Goal: Task Accomplishment & Management: Use online tool/utility

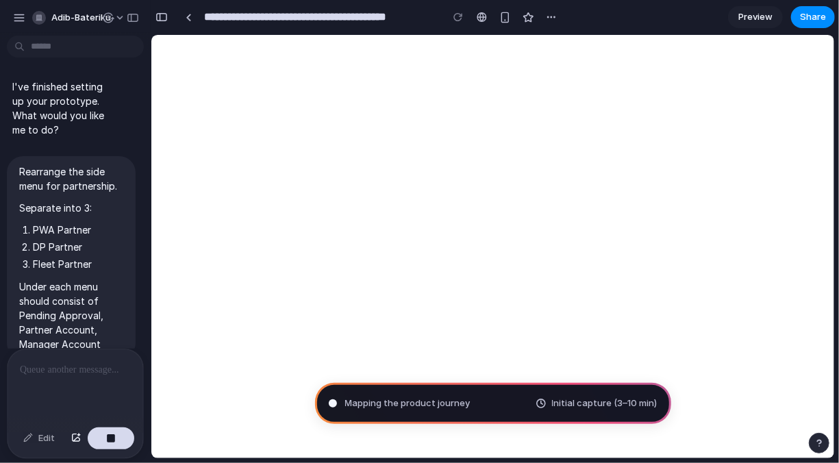
select select "*******"
select select "***"
select select "**********"
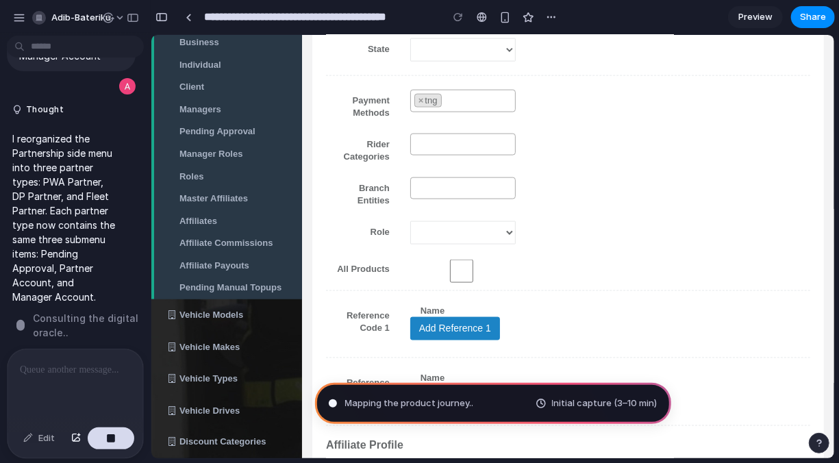
scroll to position [308, 0]
click at [95, 382] on div at bounding box center [76, 385] width 136 height 73
click at [111, 437] on div "button" at bounding box center [111, 439] width 10 height 10
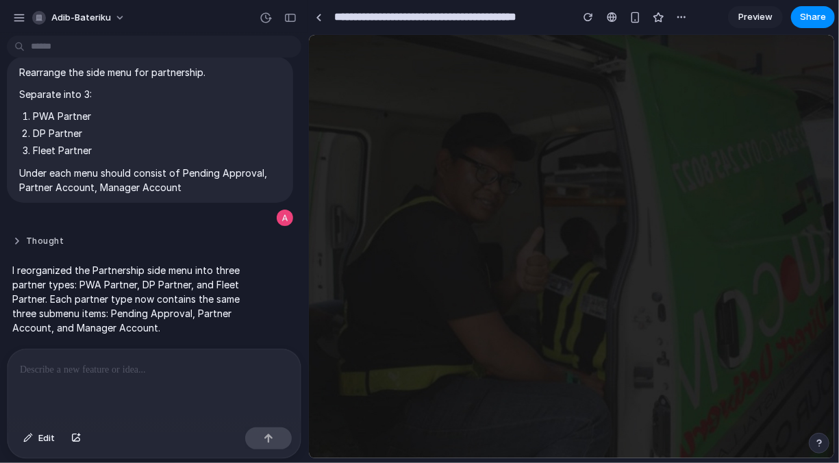
scroll to position [0, 0]
click at [292, 19] on div "button" at bounding box center [290, 18] width 12 height 10
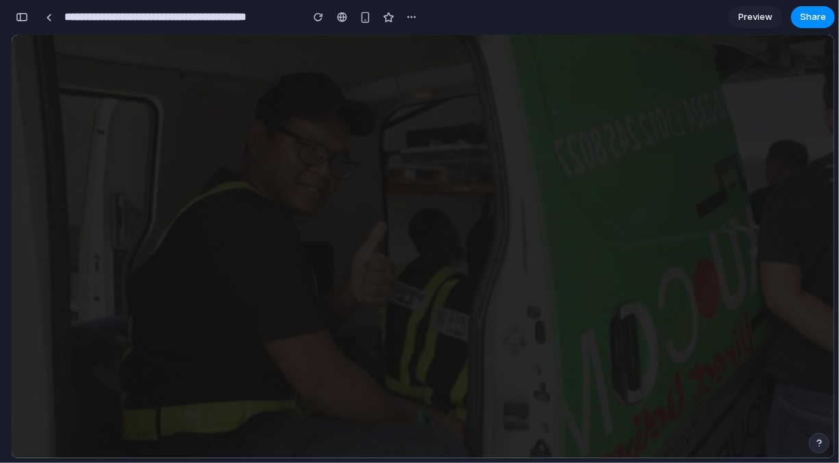
scroll to position [278, 0]
click at [322, 21] on div "button" at bounding box center [319, 17] width 10 height 10
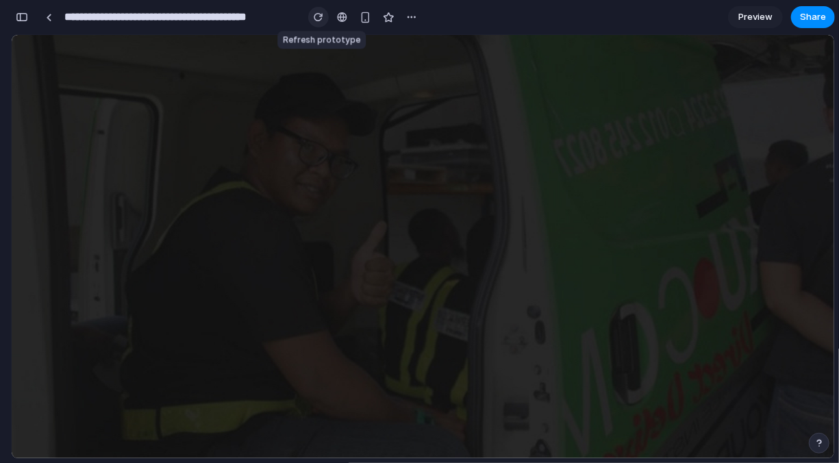
scroll to position [0, 0]
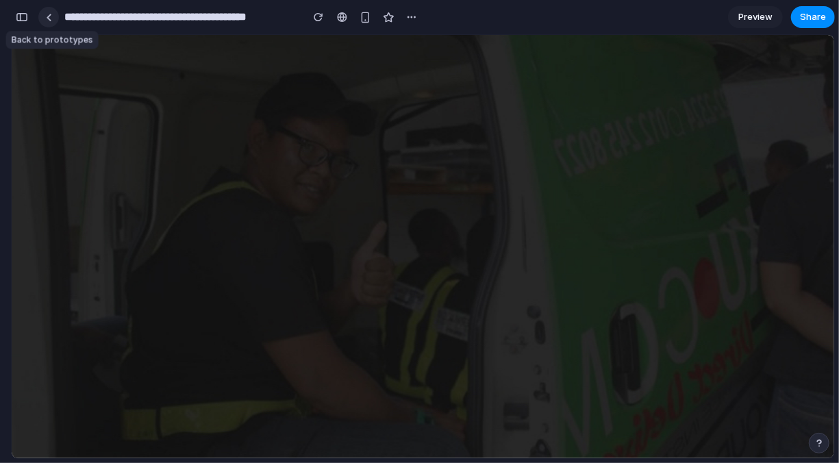
click at [51, 18] on link at bounding box center [48, 17] width 21 height 21
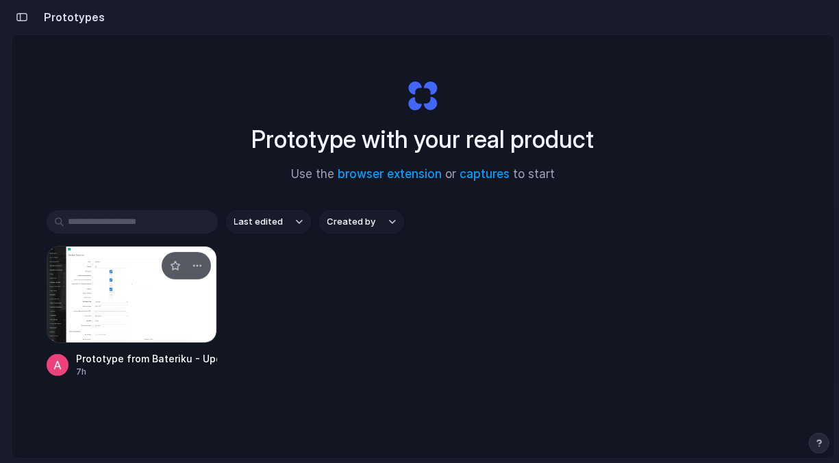
click at [173, 298] on div at bounding box center [132, 294] width 171 height 97
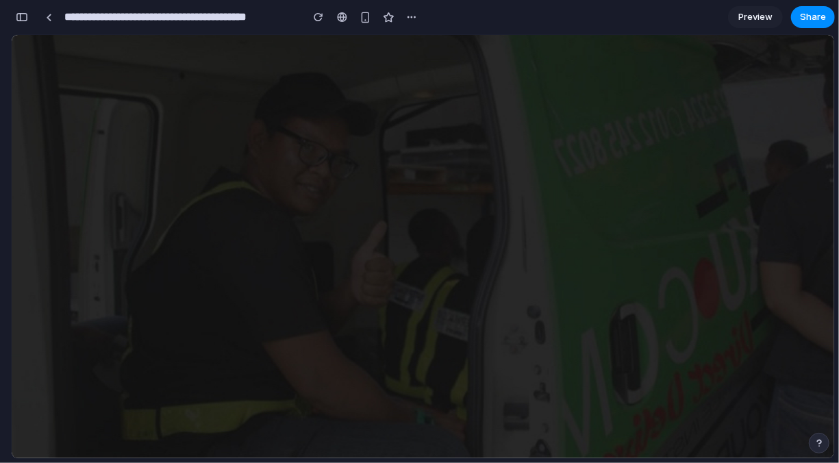
scroll to position [278, 0]
click at [23, 12] on div "button" at bounding box center [22, 17] width 12 height 10
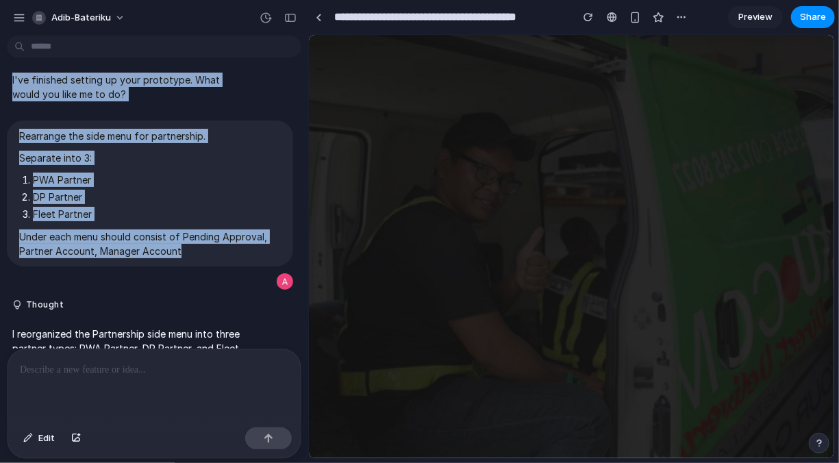
scroll to position [0, 0]
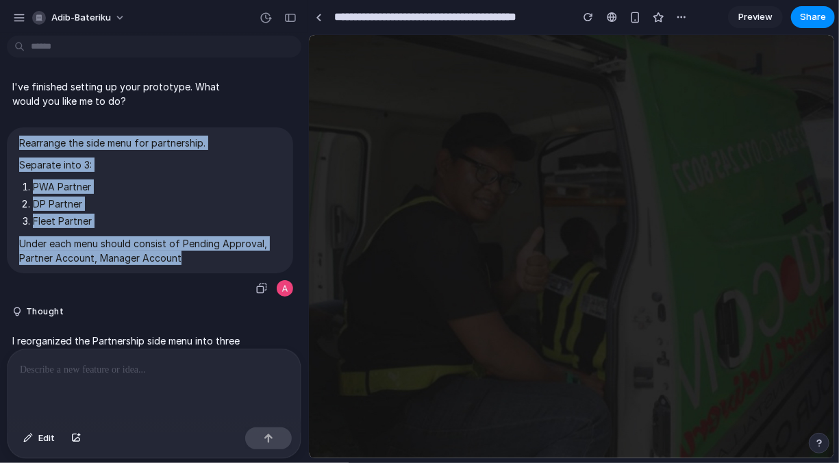
drag, startPoint x: 188, startPoint y: 166, endPoint x: 17, endPoint y: 130, distance: 175.1
click at [17, 130] on div "Rearrange the side menu for partnership. Separate into 3: PWA Partner DP Partne…" at bounding box center [150, 200] width 286 height 146
copy span "Rearrange the side menu for partnership. Separate into 3: PWA Partner DP Partne…"
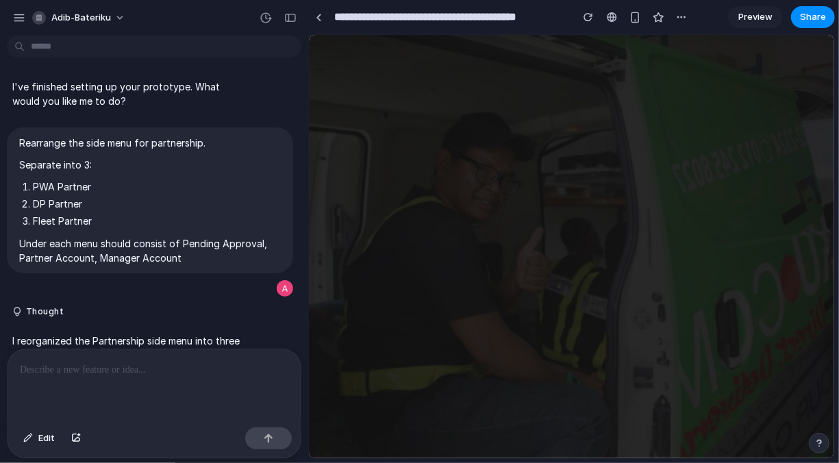
click at [87, 376] on div at bounding box center [154, 385] width 293 height 73
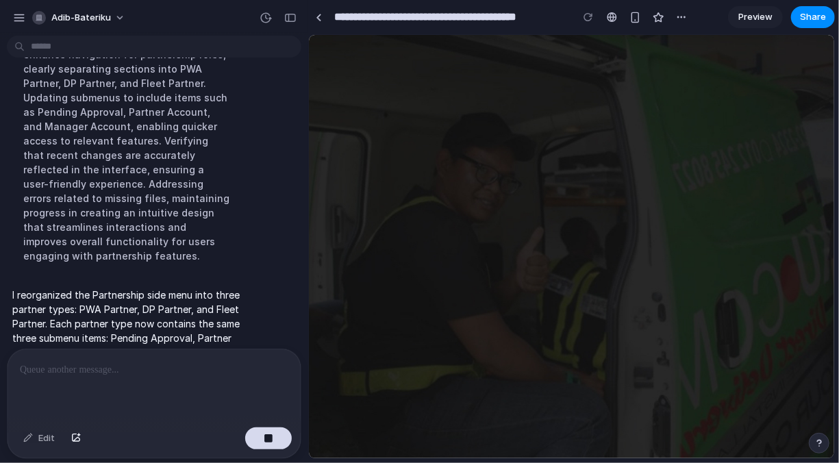
scroll to position [696, 0]
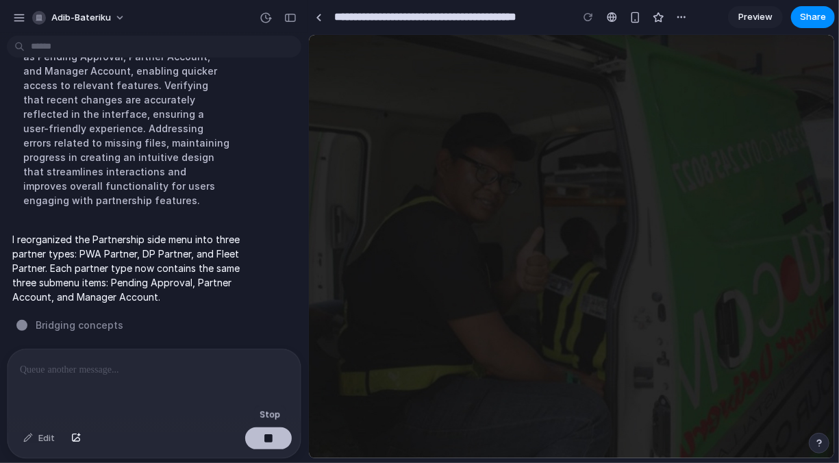
click at [272, 440] on div "button" at bounding box center [269, 439] width 10 height 10
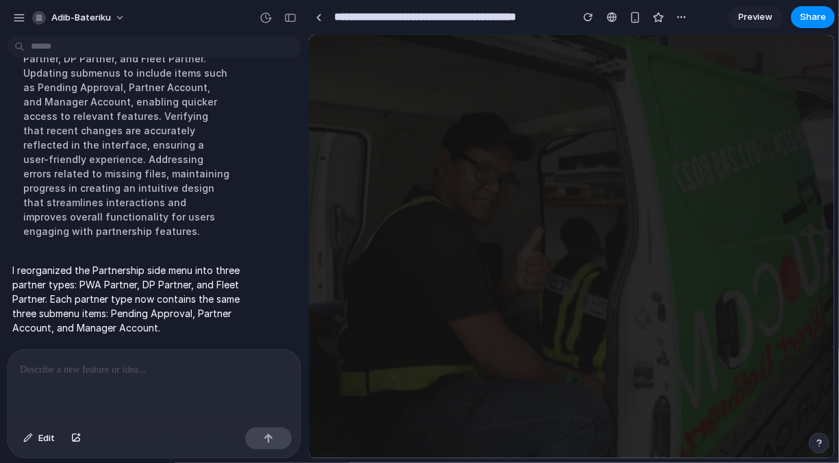
scroll to position [0, 0]
